Goal: Task Accomplishment & Management: Use online tool/utility

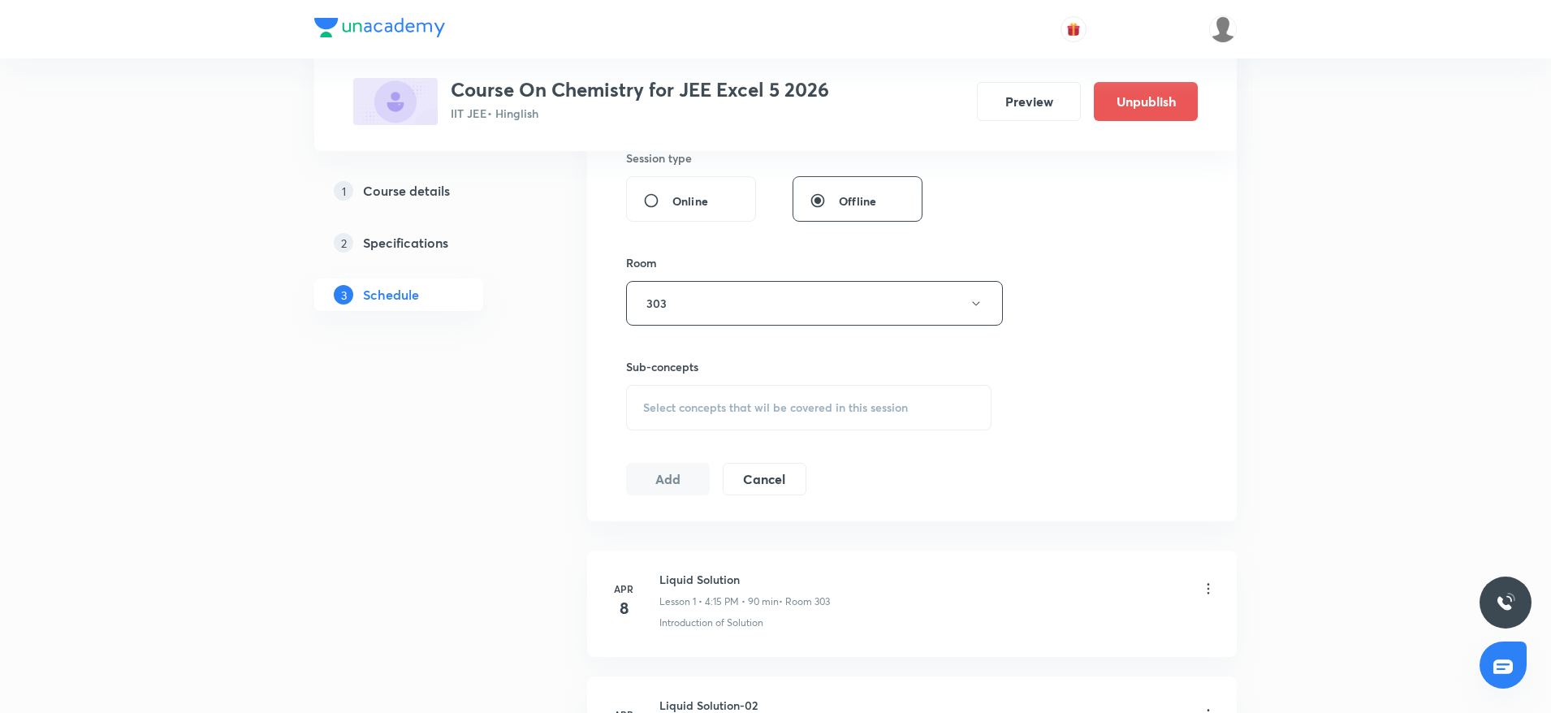
scroll to position [713, 0]
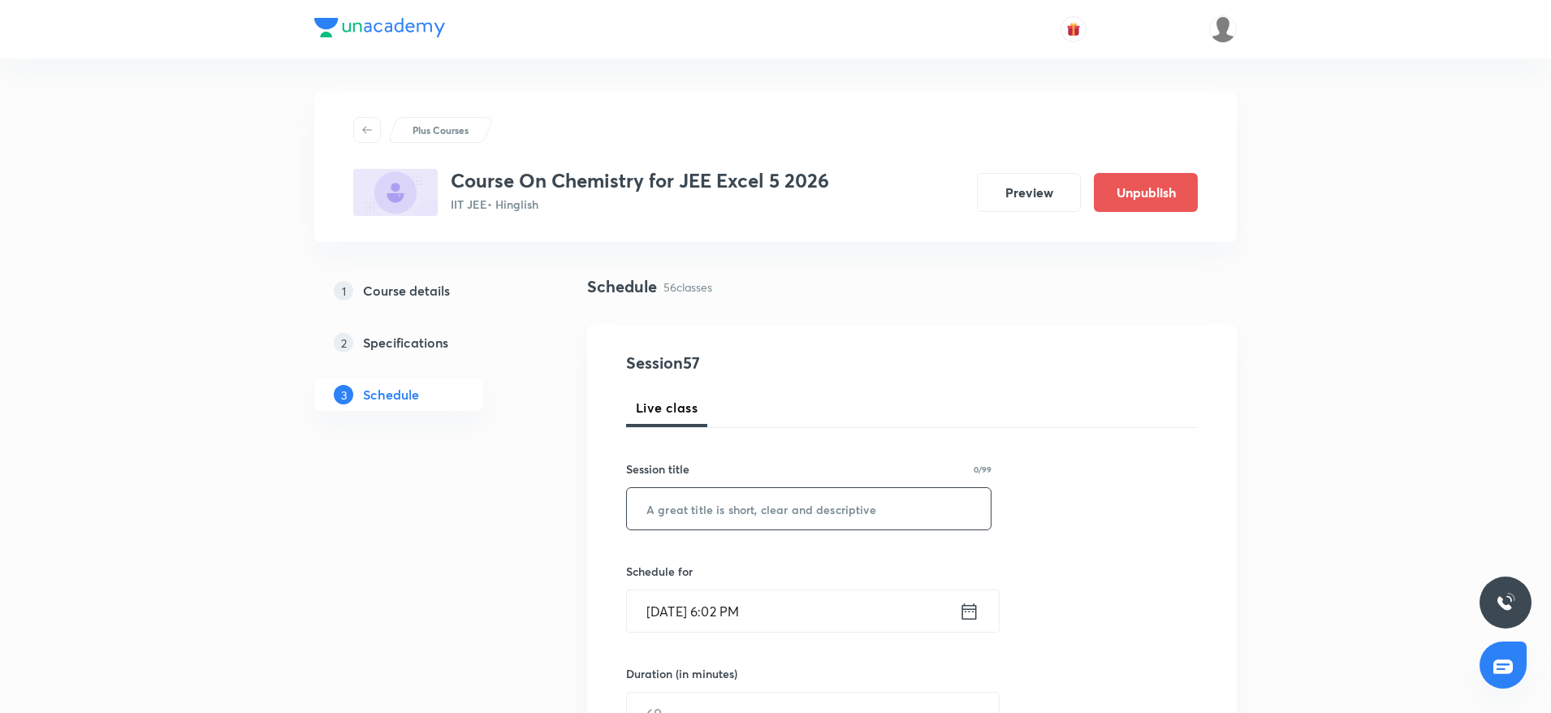
click at [676, 500] on input "text" at bounding box center [809, 508] width 364 height 41
paste input "Alkyl & [PERSON_NAME]"
type input "Alkyl & [PERSON_NAME]"
click at [751, 607] on input "[DATE] 6:02 PM" at bounding box center [793, 610] width 332 height 41
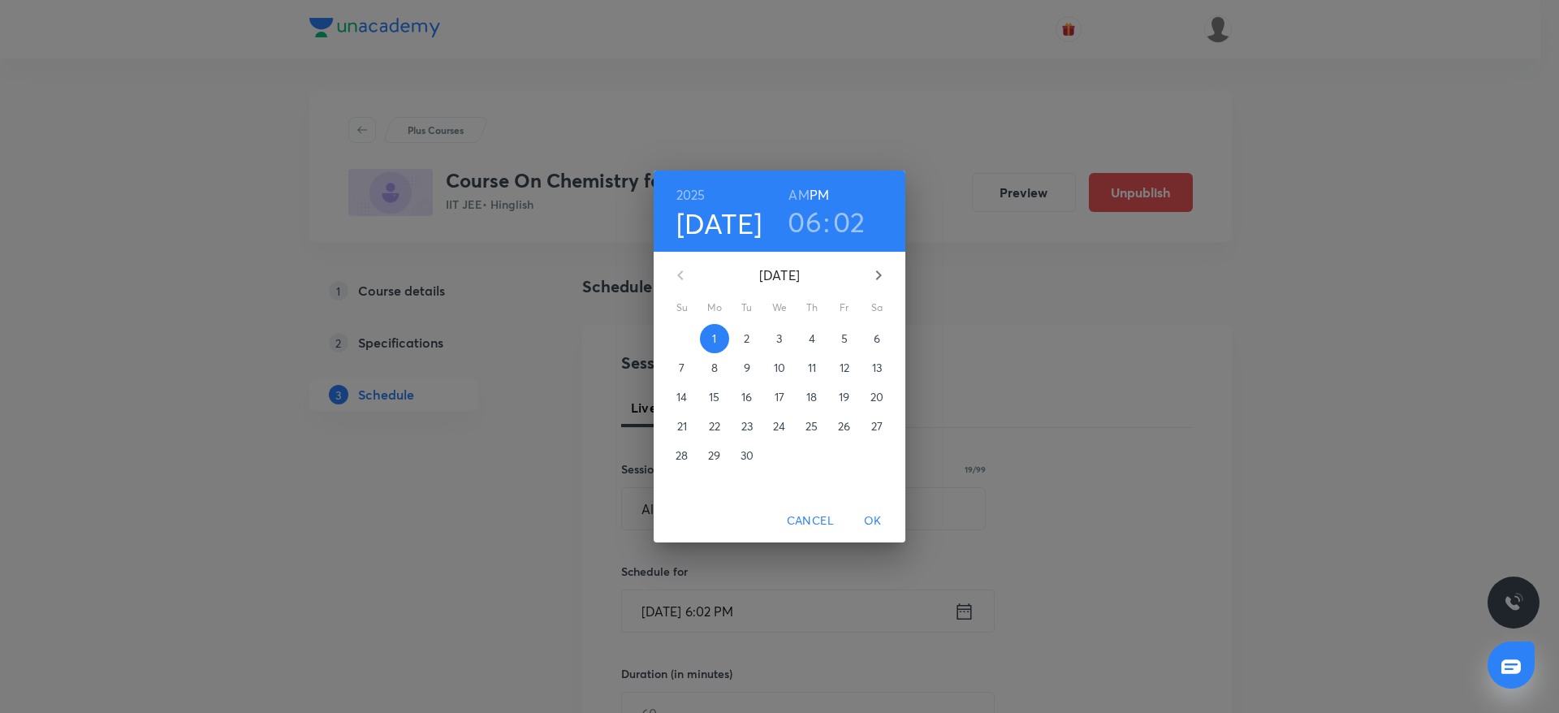
click at [847, 219] on h3 "02" at bounding box center [849, 222] width 32 height 34
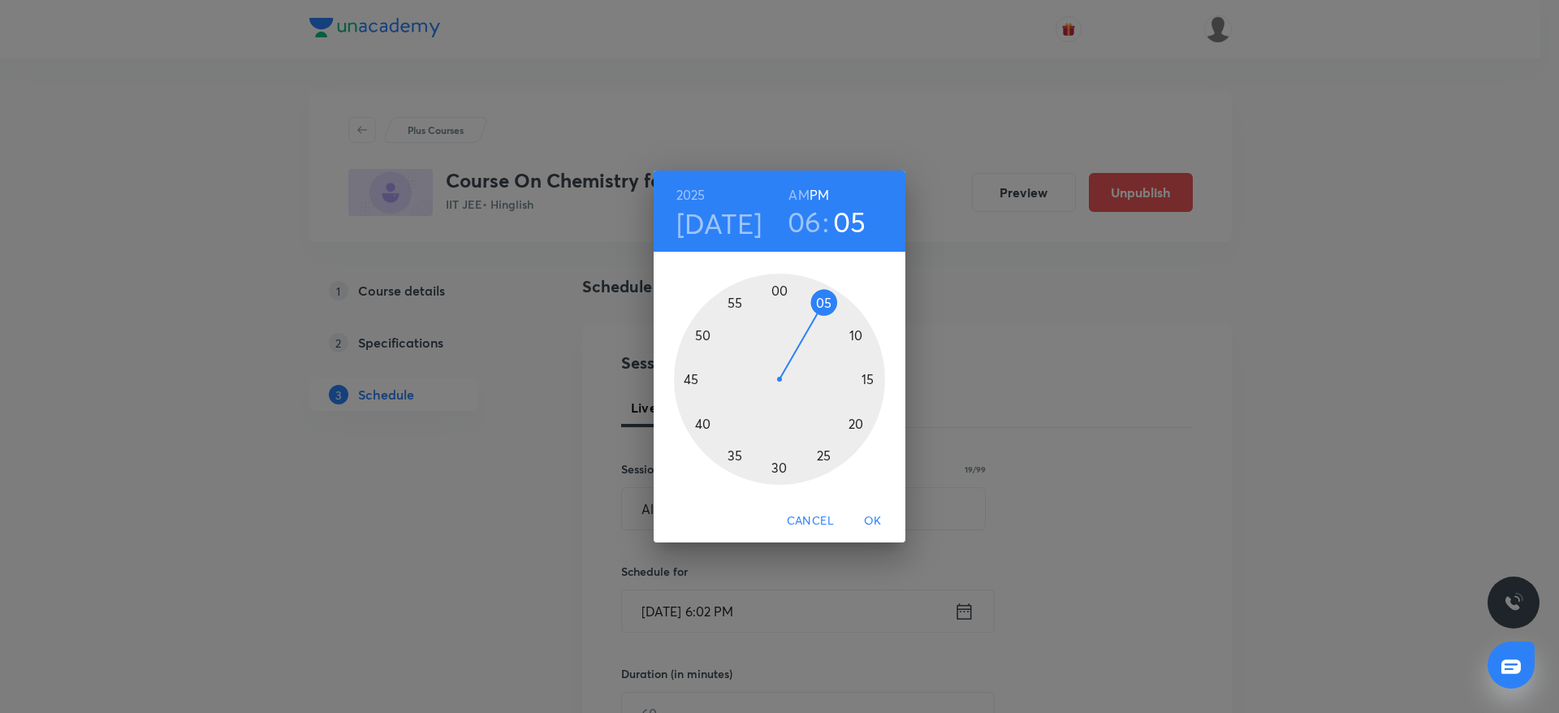
drag, startPoint x: 795, startPoint y: 287, endPoint x: 820, endPoint y: 300, distance: 28.0
click at [820, 300] on div at bounding box center [779, 379] width 211 height 211
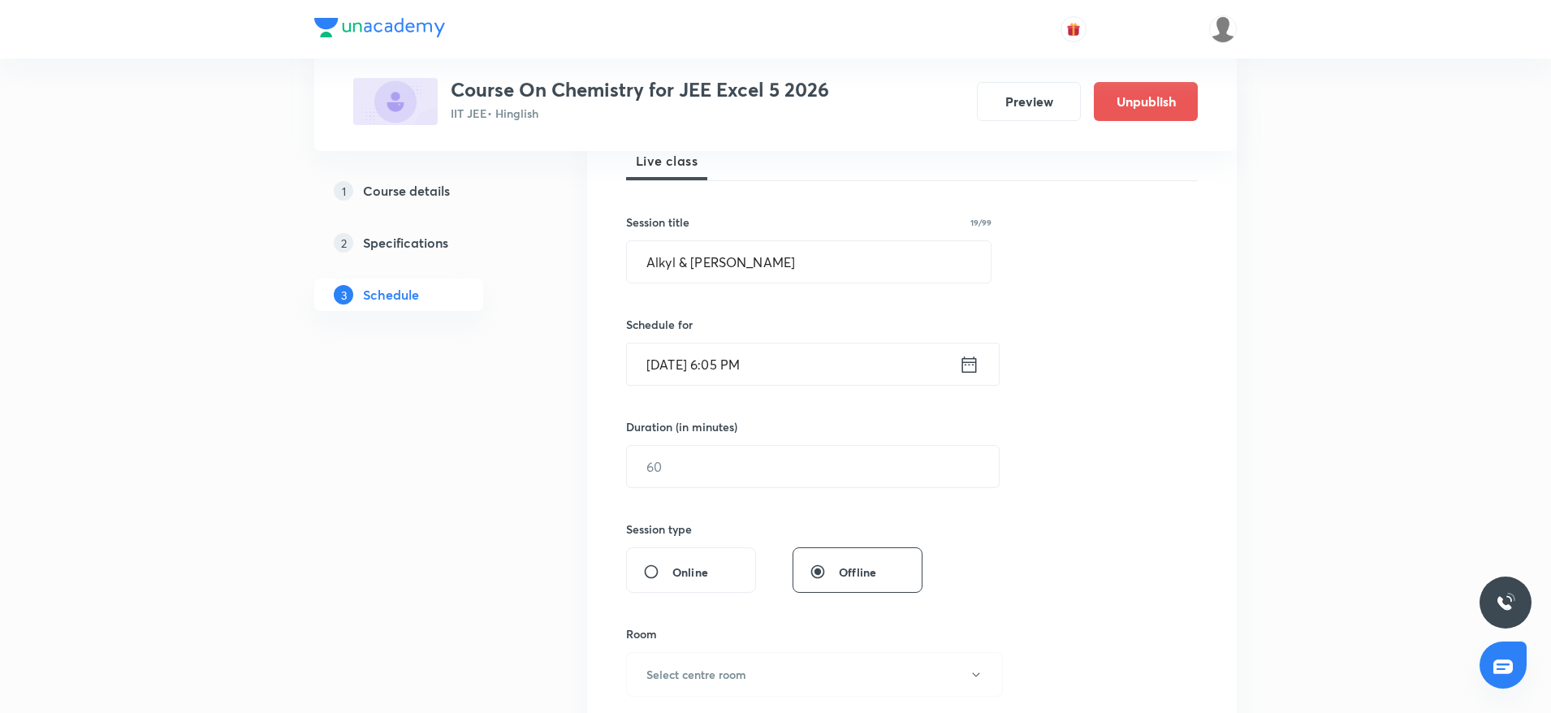
scroll to position [266, 0]
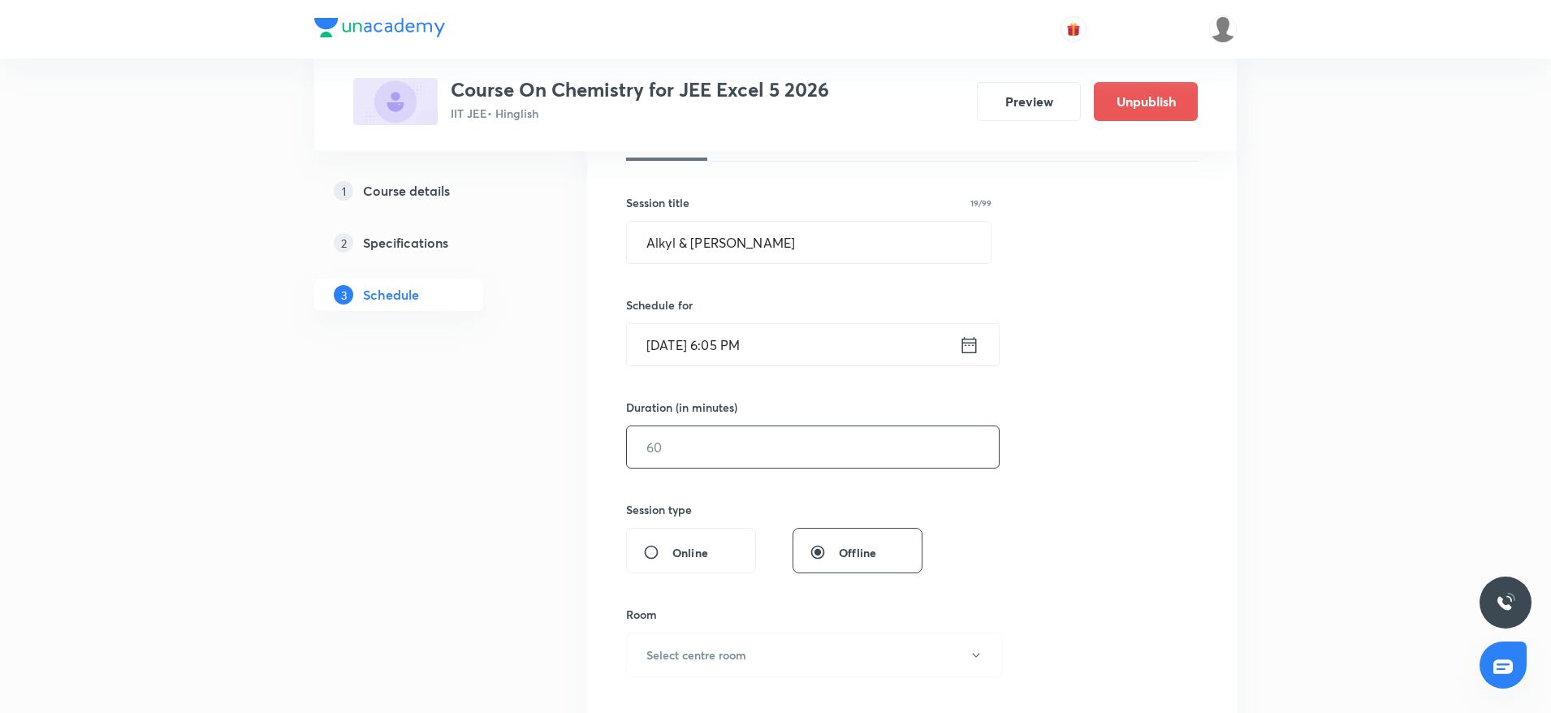
click at [775, 460] on input "text" at bounding box center [813, 446] width 372 height 41
type input "5"
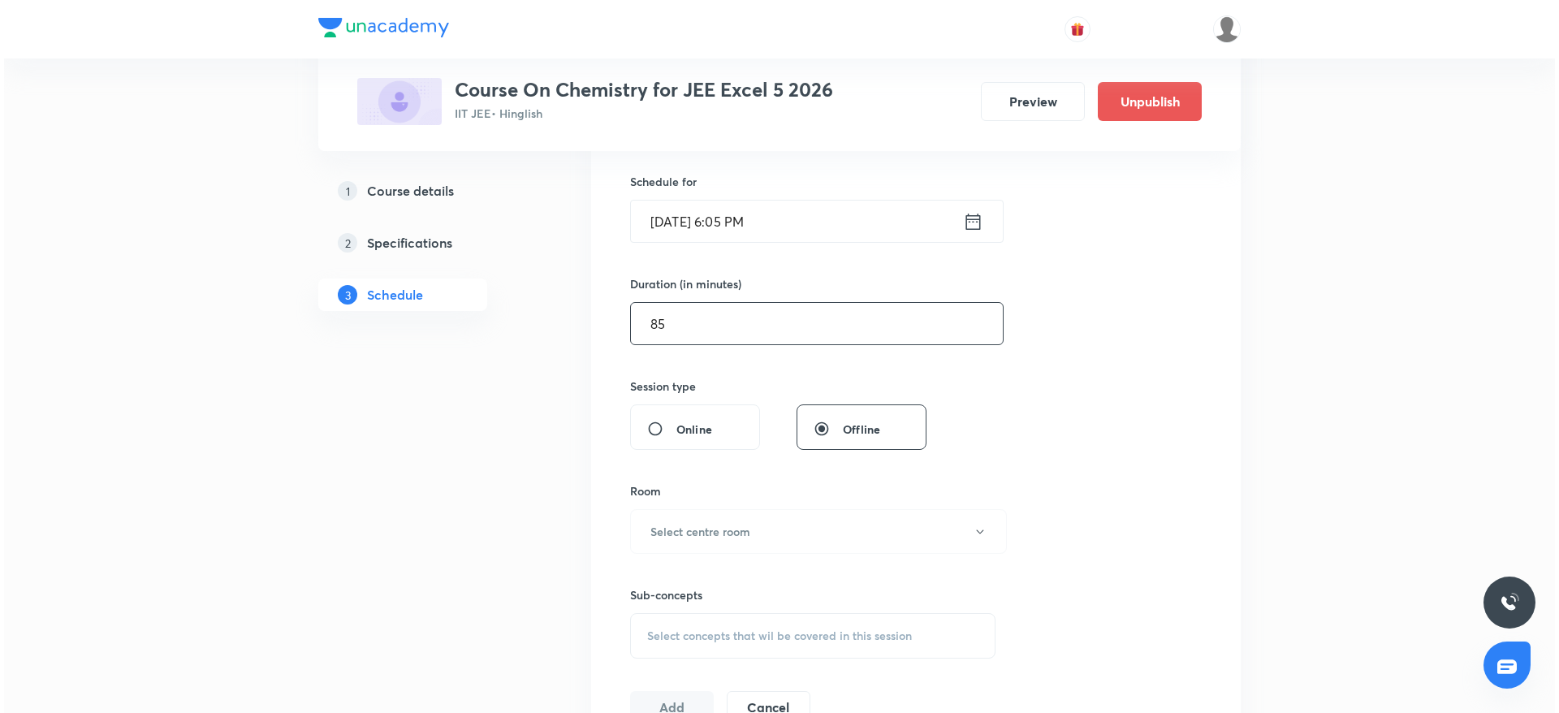
scroll to position [447, 0]
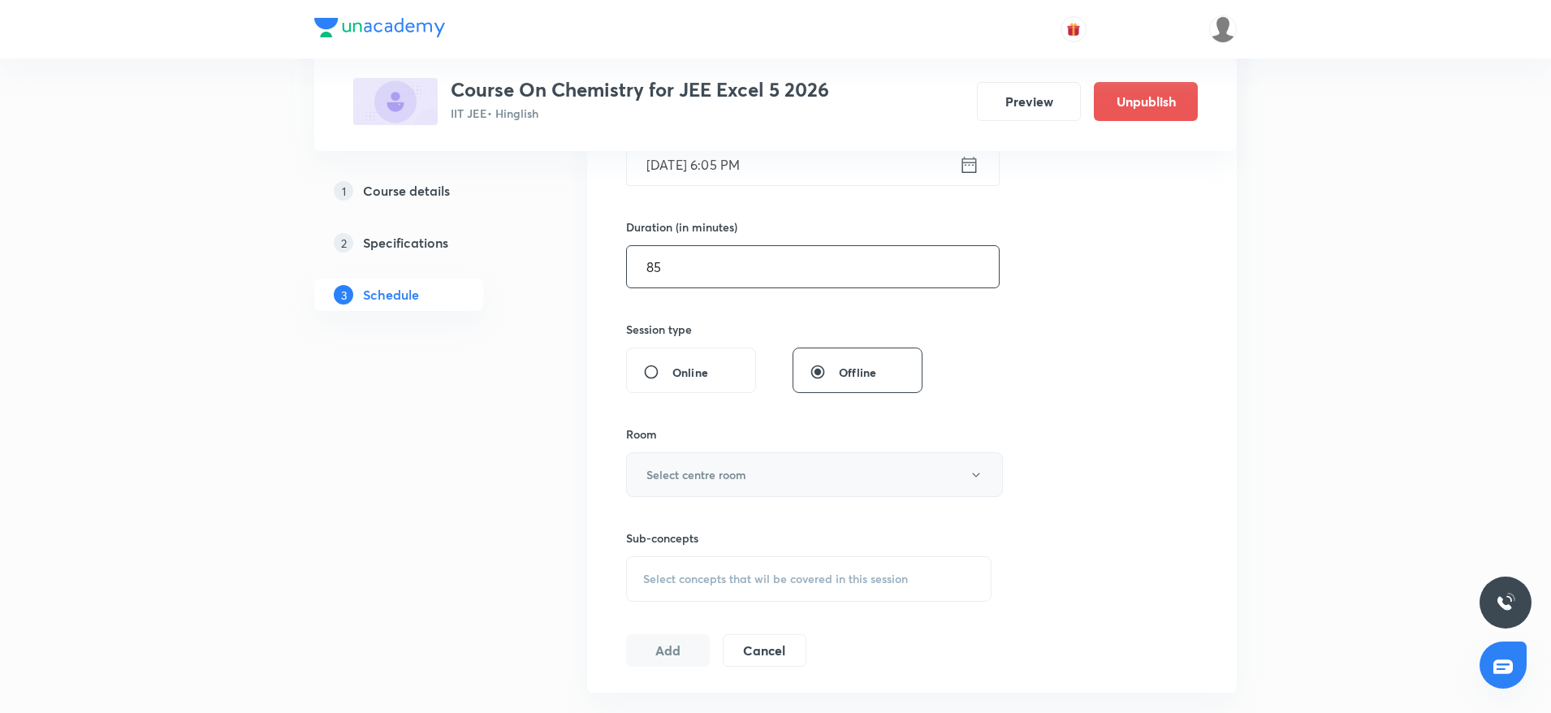
type input "85"
click at [752, 490] on button "Select centre room" at bounding box center [814, 474] width 377 height 45
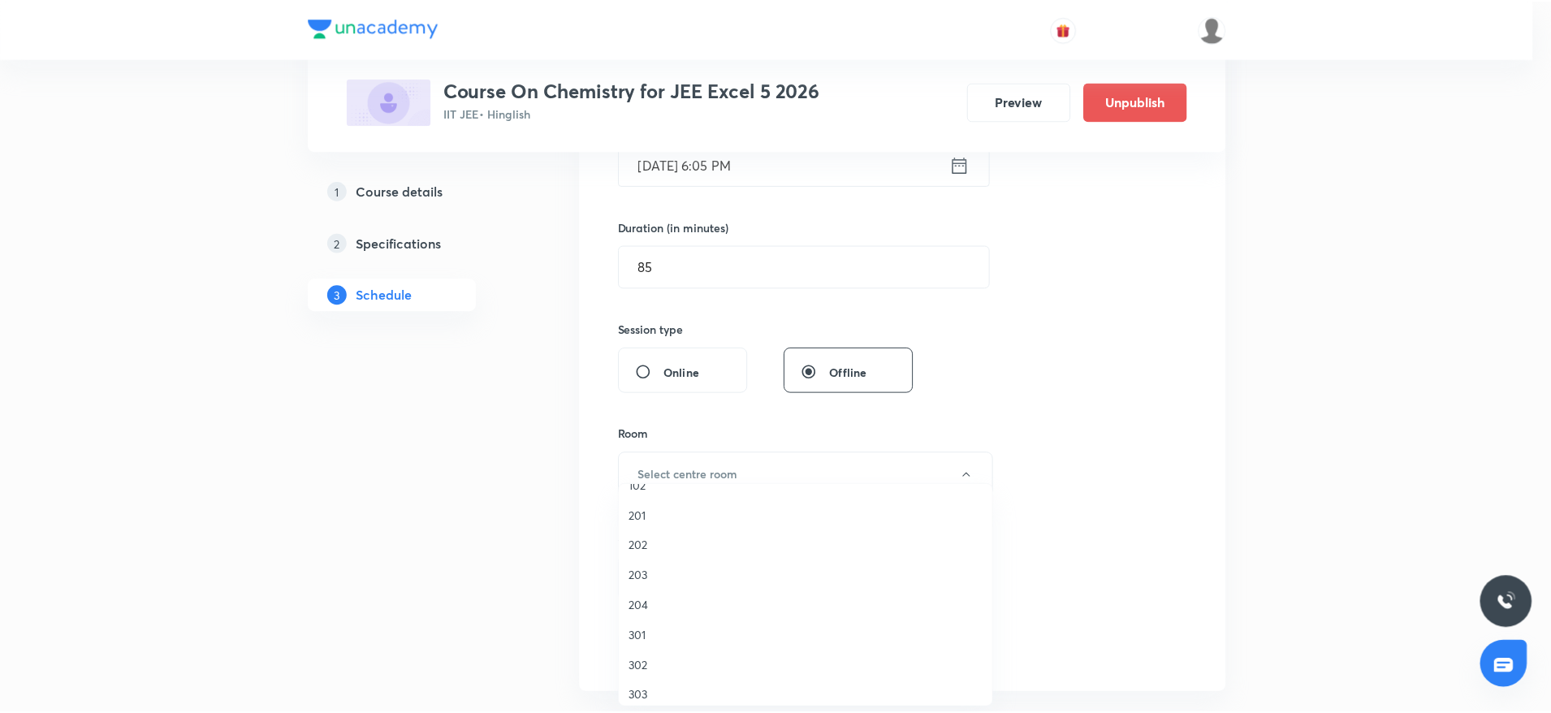
scroll to position [31, 0]
click at [664, 692] on span "303" at bounding box center [810, 685] width 356 height 17
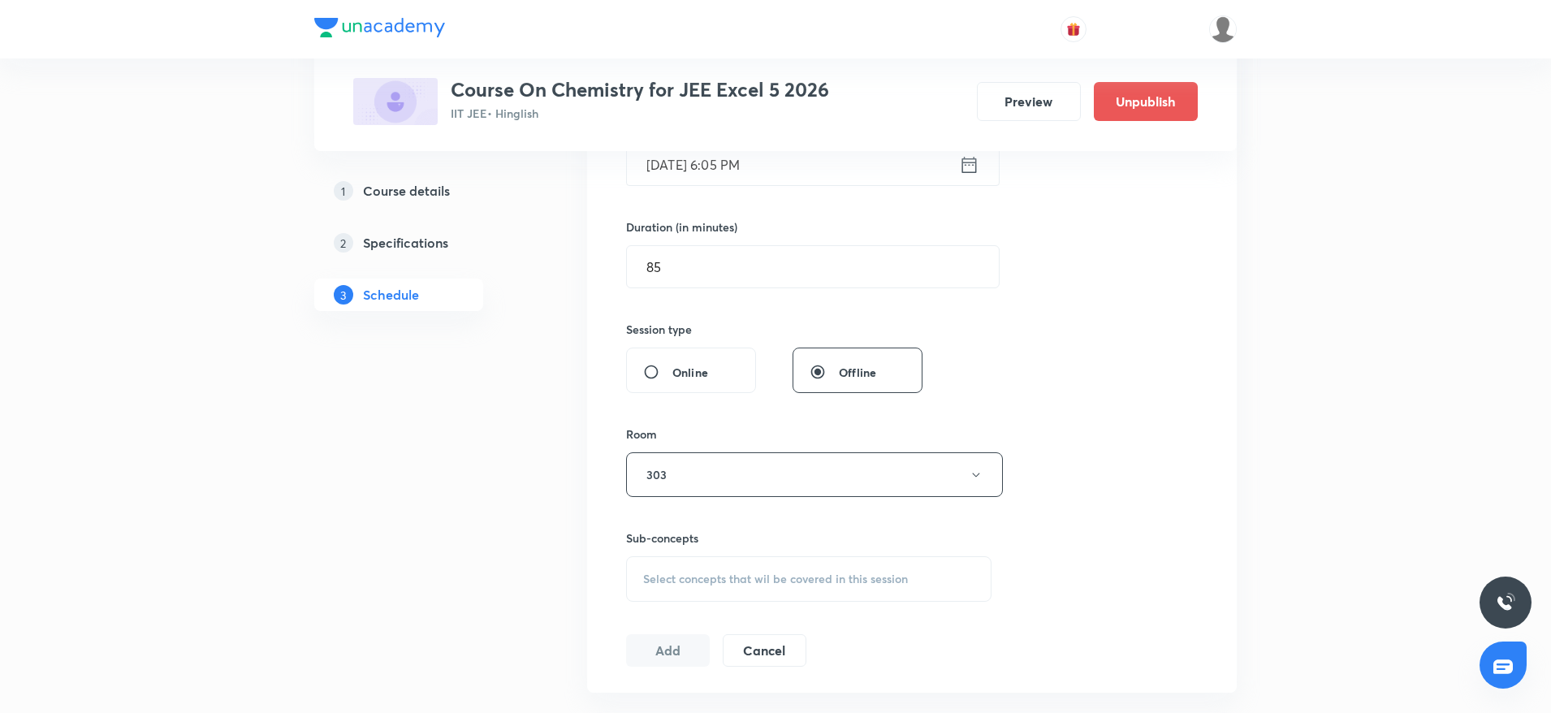
click at [752, 583] on span "Select concepts that wil be covered in this session" at bounding box center [775, 578] width 265 height 13
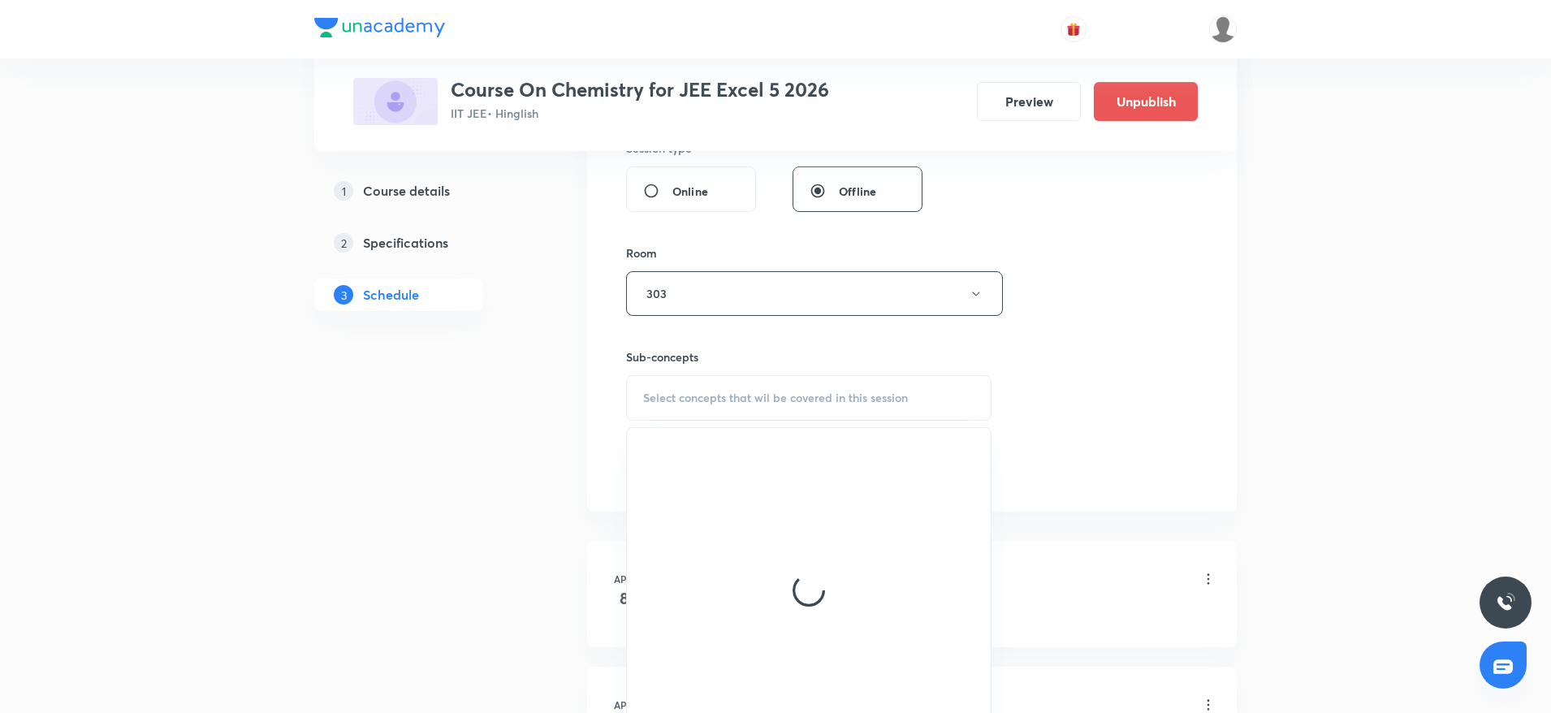
scroll to position [647, 0]
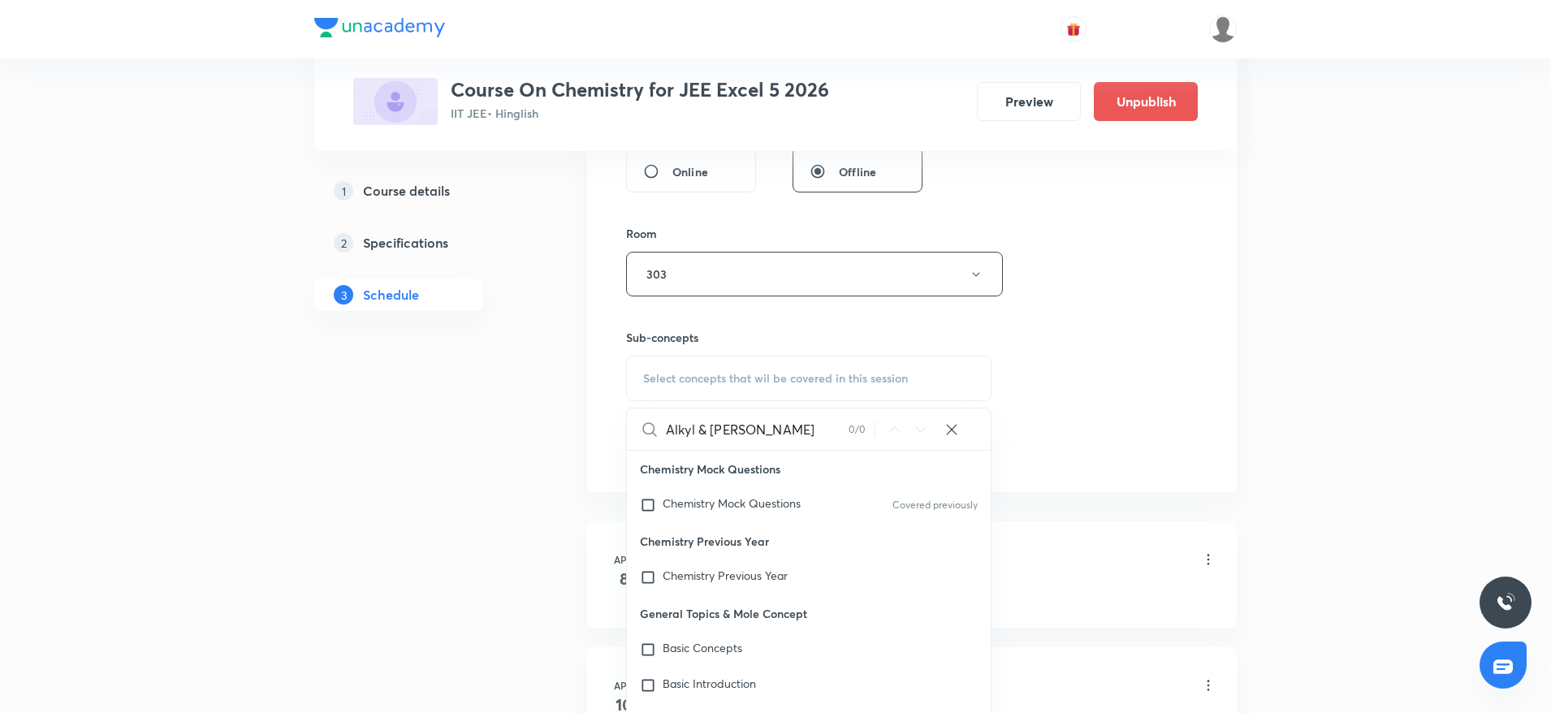
drag, startPoint x: 699, startPoint y: 429, endPoint x: 784, endPoint y: 426, distance: 85.3
click at [784, 426] on input "Alkyl & [PERSON_NAME]" at bounding box center [757, 428] width 183 height 41
type input "Alkyl"
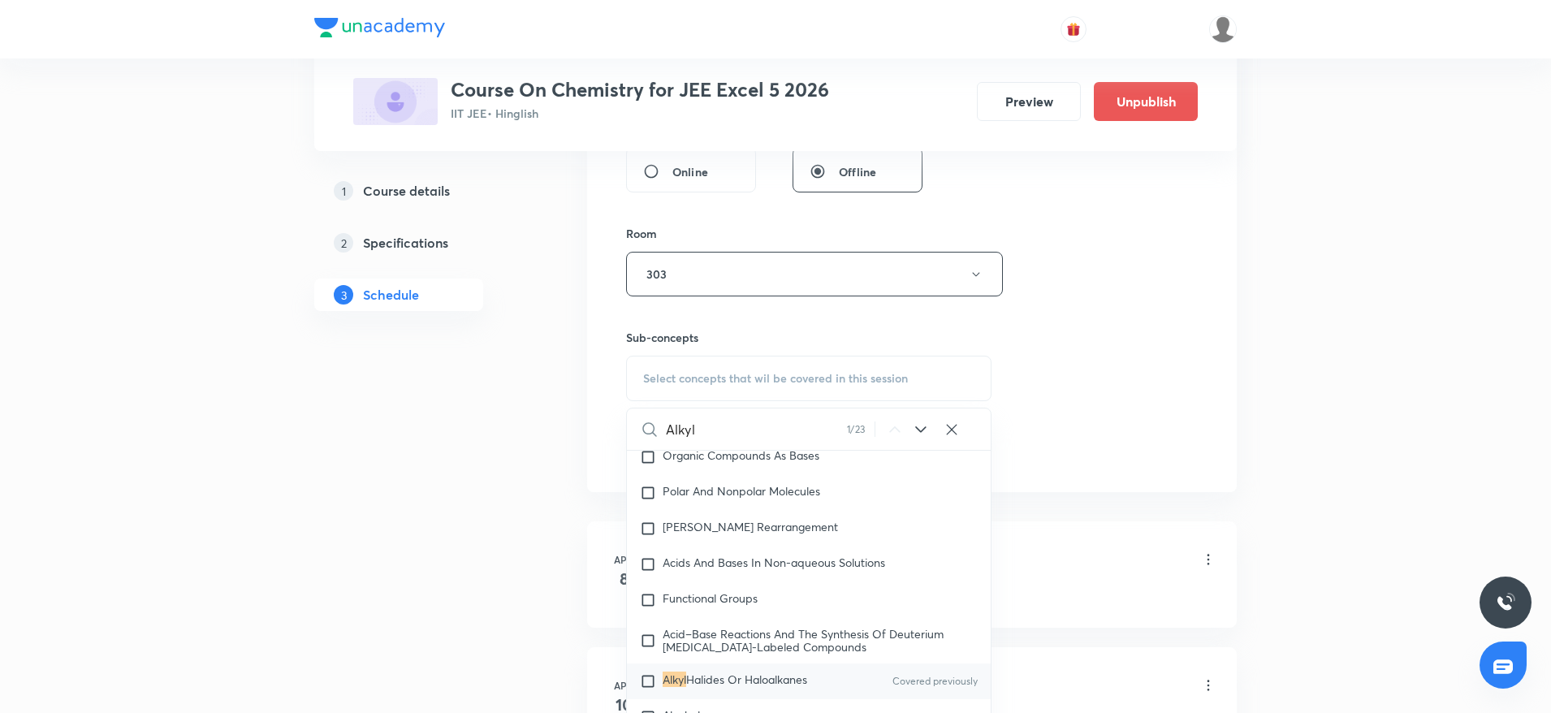
scroll to position [28716, 0]
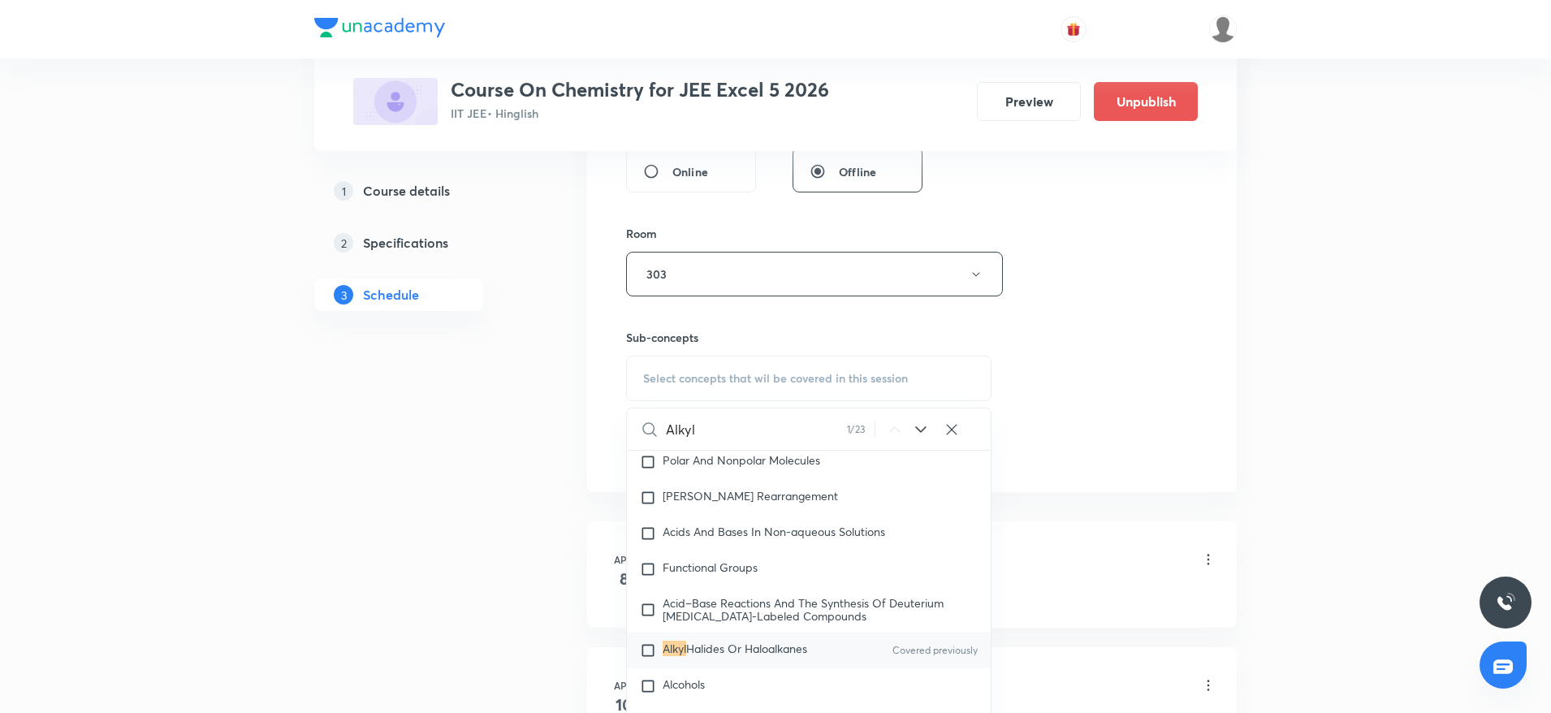
drag, startPoint x: 743, startPoint y: 654, endPoint x: 1049, endPoint y: 401, distance: 396.9
click at [744, 654] on span "Halides Or Haloalkanes" at bounding box center [746, 648] width 121 height 15
click at [1049, 401] on div "Session 57 Live class Session title 19/99 Alkyl & [PERSON_NAME] ​ Schedule for …" at bounding box center [912, 85] width 572 height 762
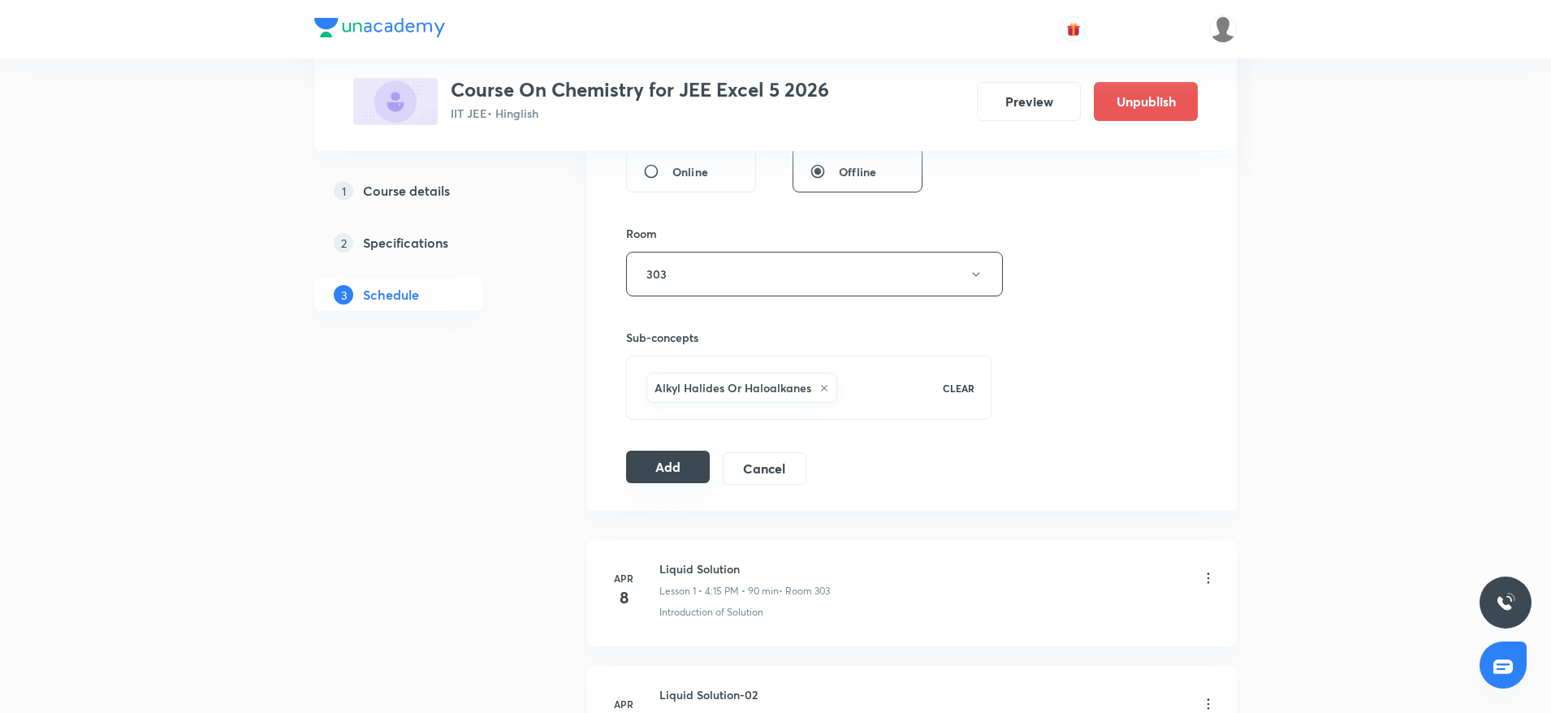
click at [665, 469] on button "Add" at bounding box center [668, 467] width 84 height 32
